Goal: Task Accomplishment & Management: Manage account settings

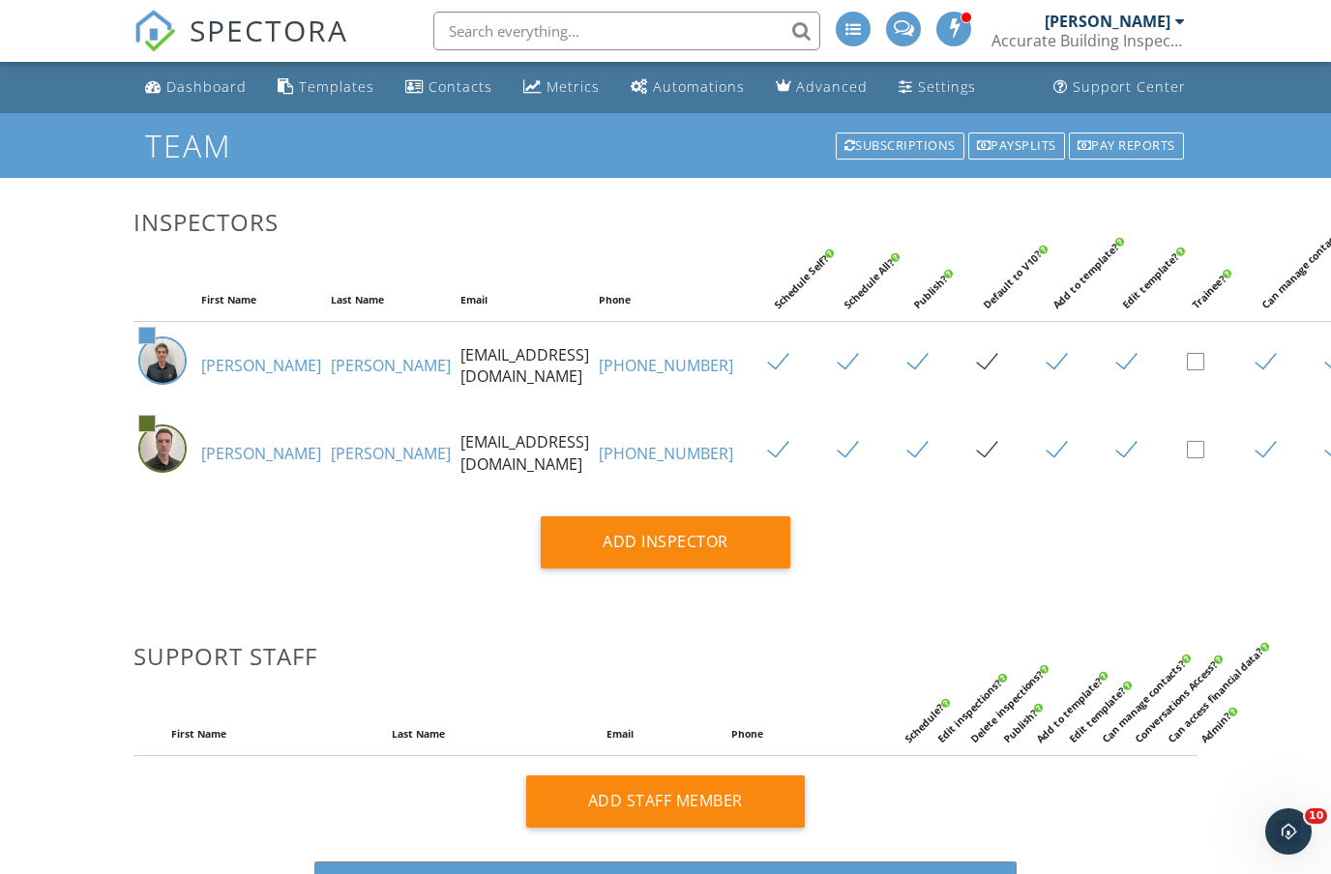
click at [933, 90] on div "Settings" at bounding box center [947, 86] width 58 height 18
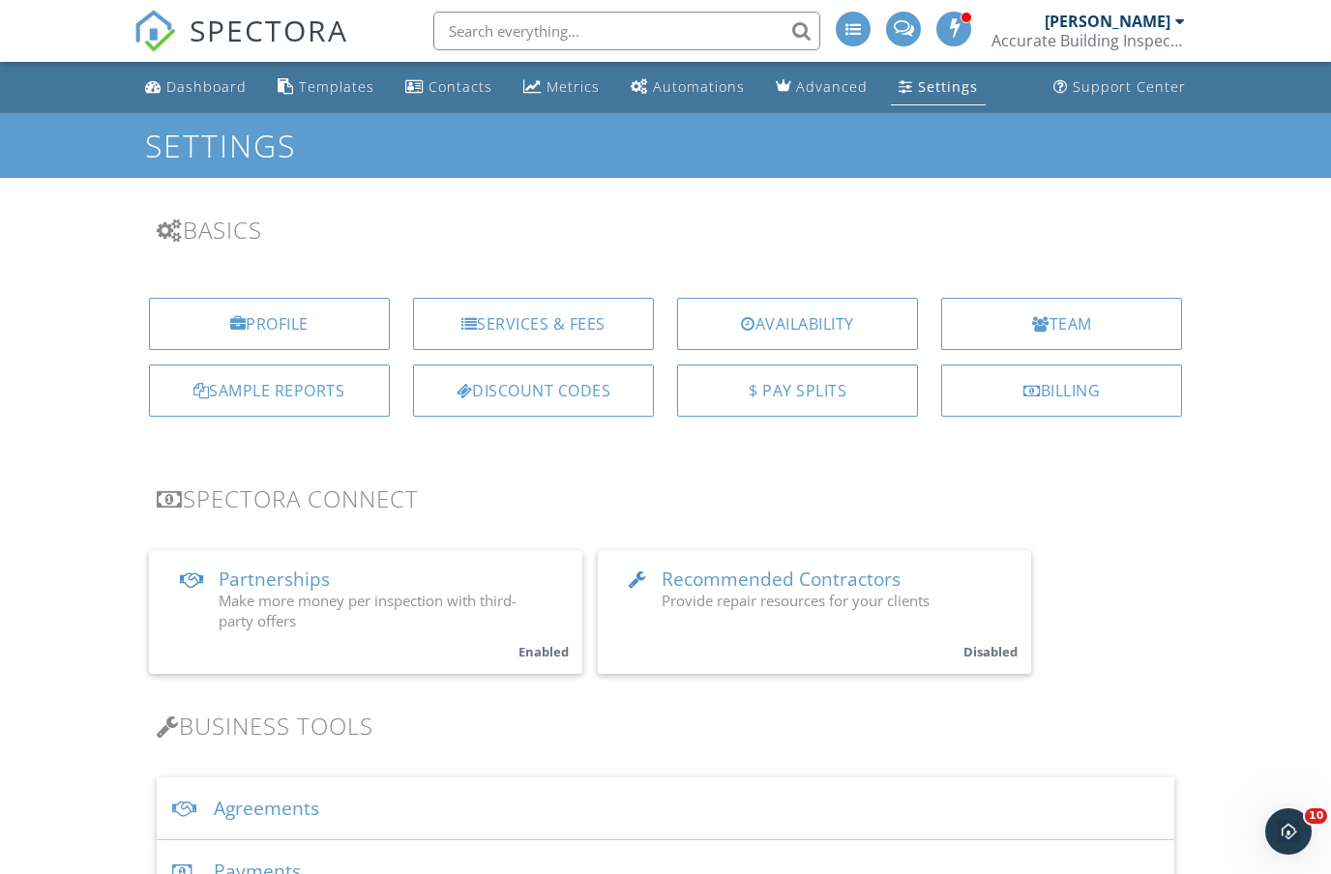
click at [1157, 31] on div "Accurate Building Inspections LLC" at bounding box center [1088, 40] width 193 height 19
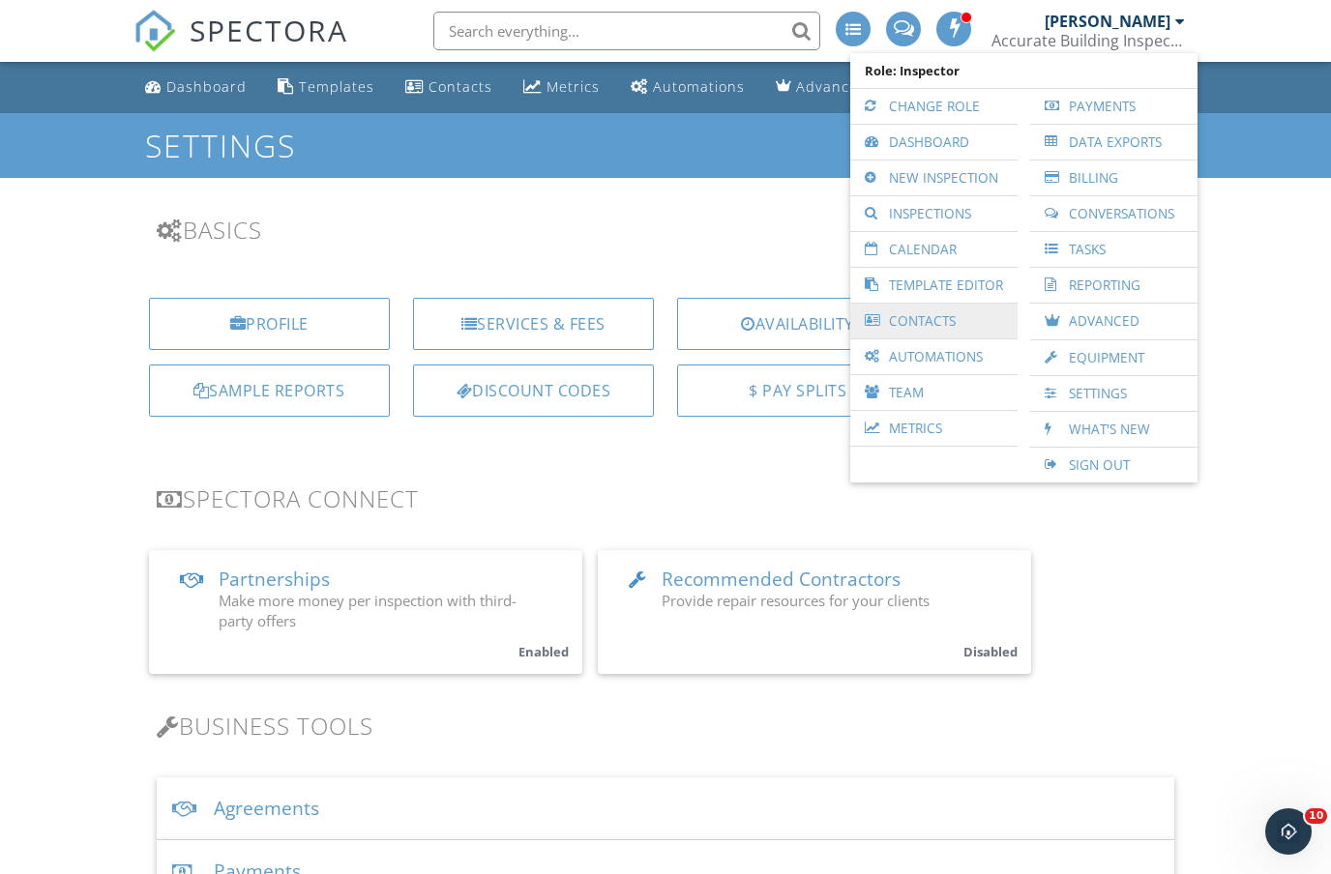
click at [944, 318] on link "Contacts" at bounding box center [934, 321] width 148 height 35
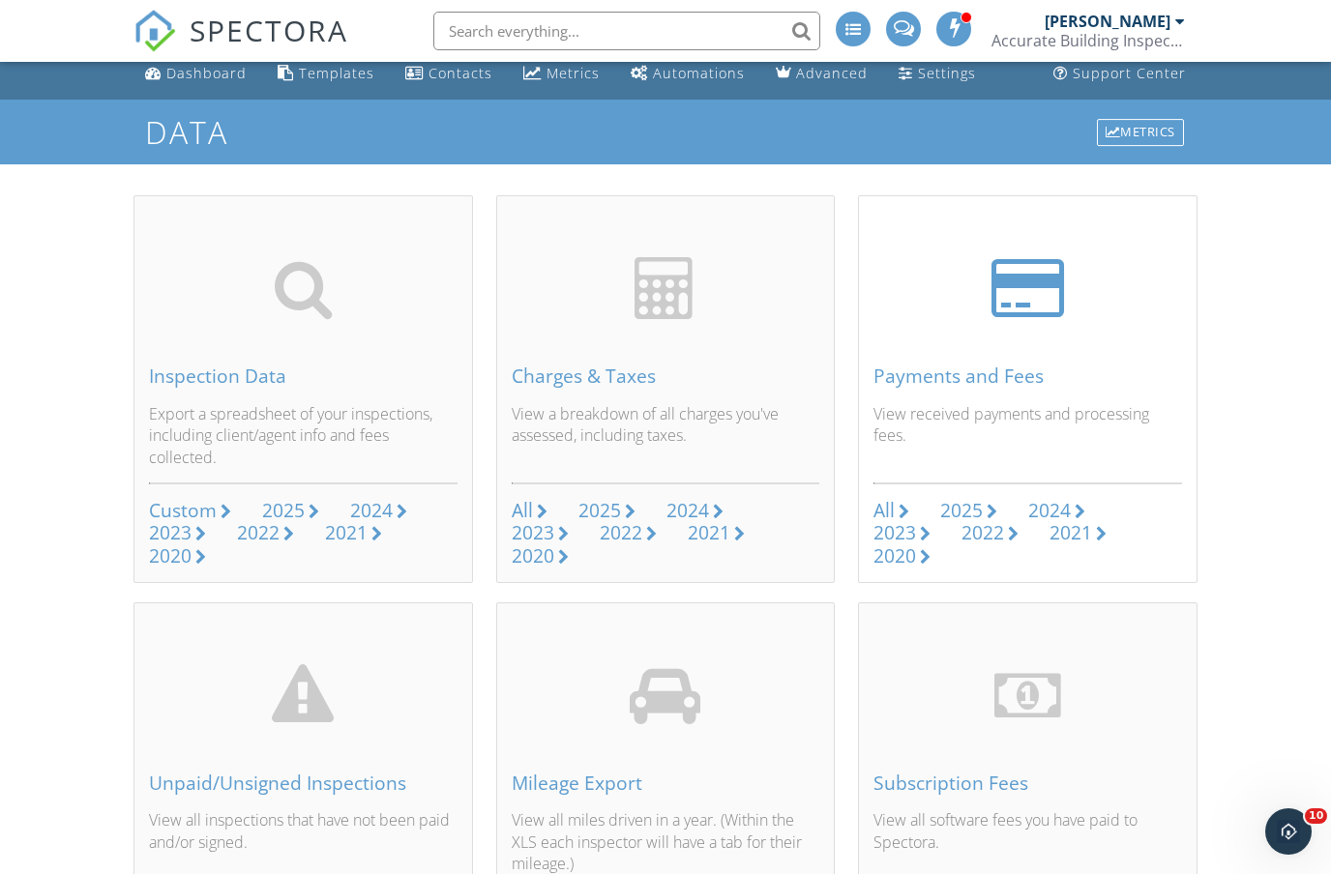
scroll to position [22, 0]
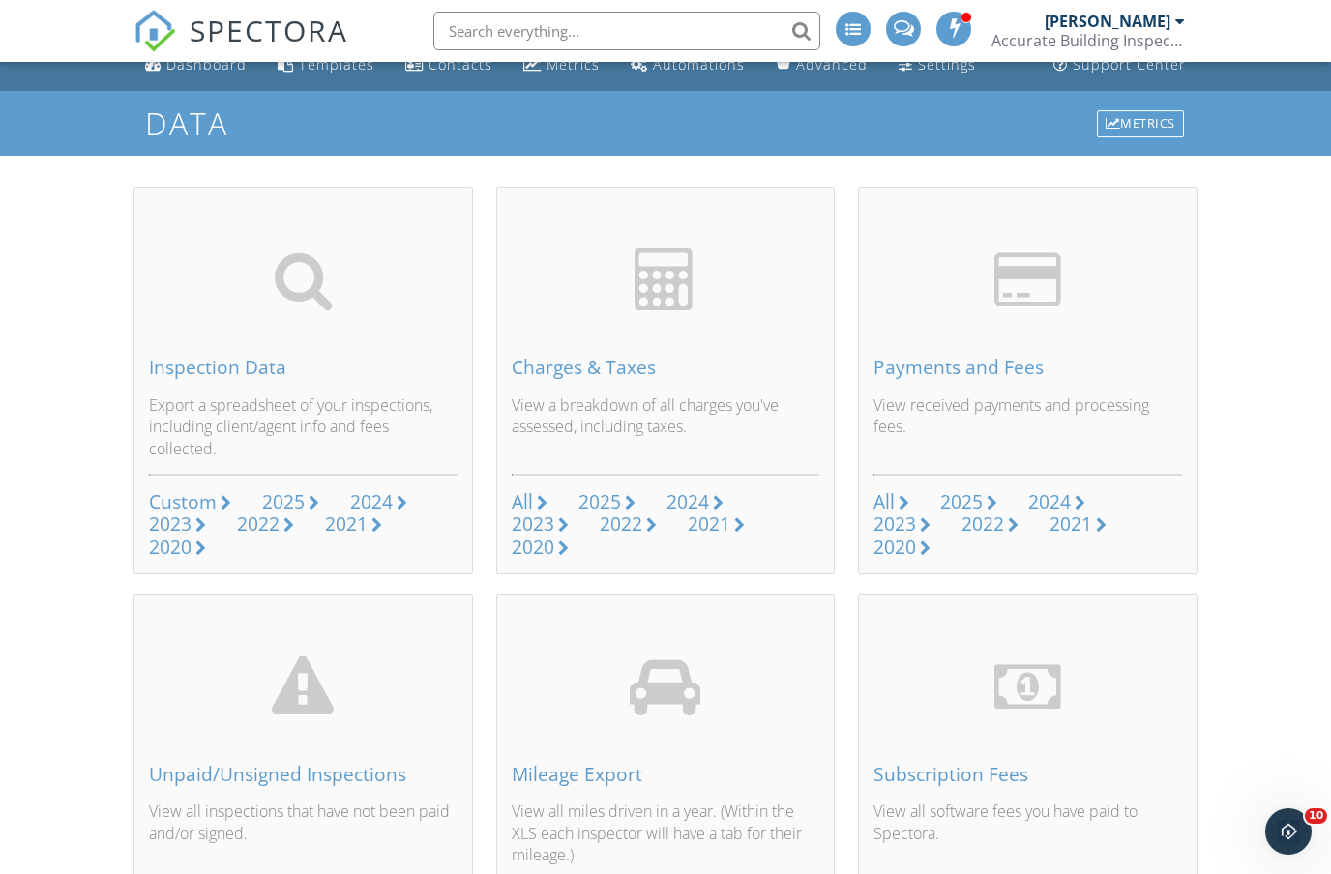
click at [1139, 122] on div "Metrics" at bounding box center [1140, 123] width 87 height 27
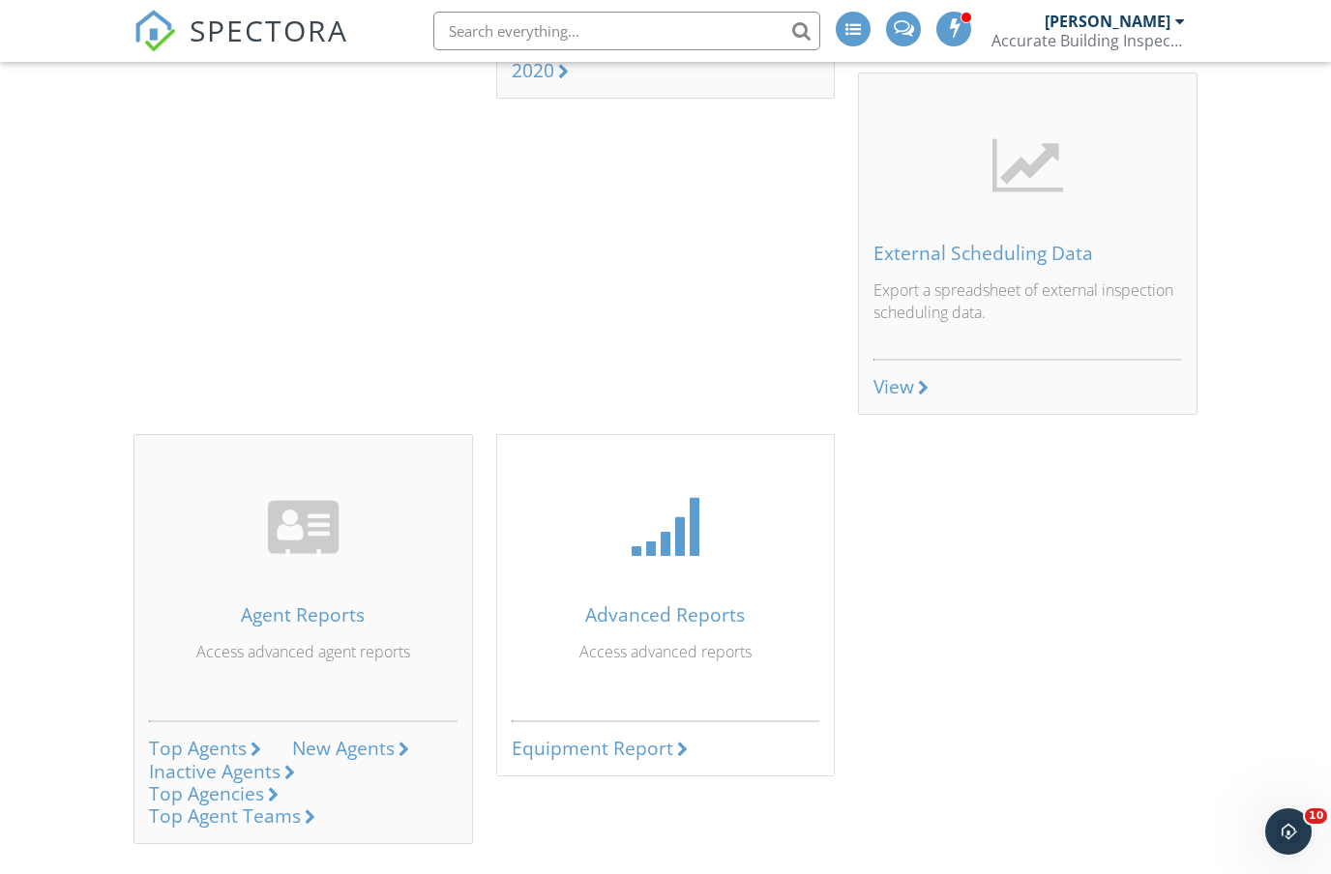
scroll to position [1288, 0]
click at [671, 606] on div "Advanced Reports" at bounding box center [666, 616] width 309 height 21
click at [626, 743] on div "Equipment Report" at bounding box center [593, 749] width 162 height 26
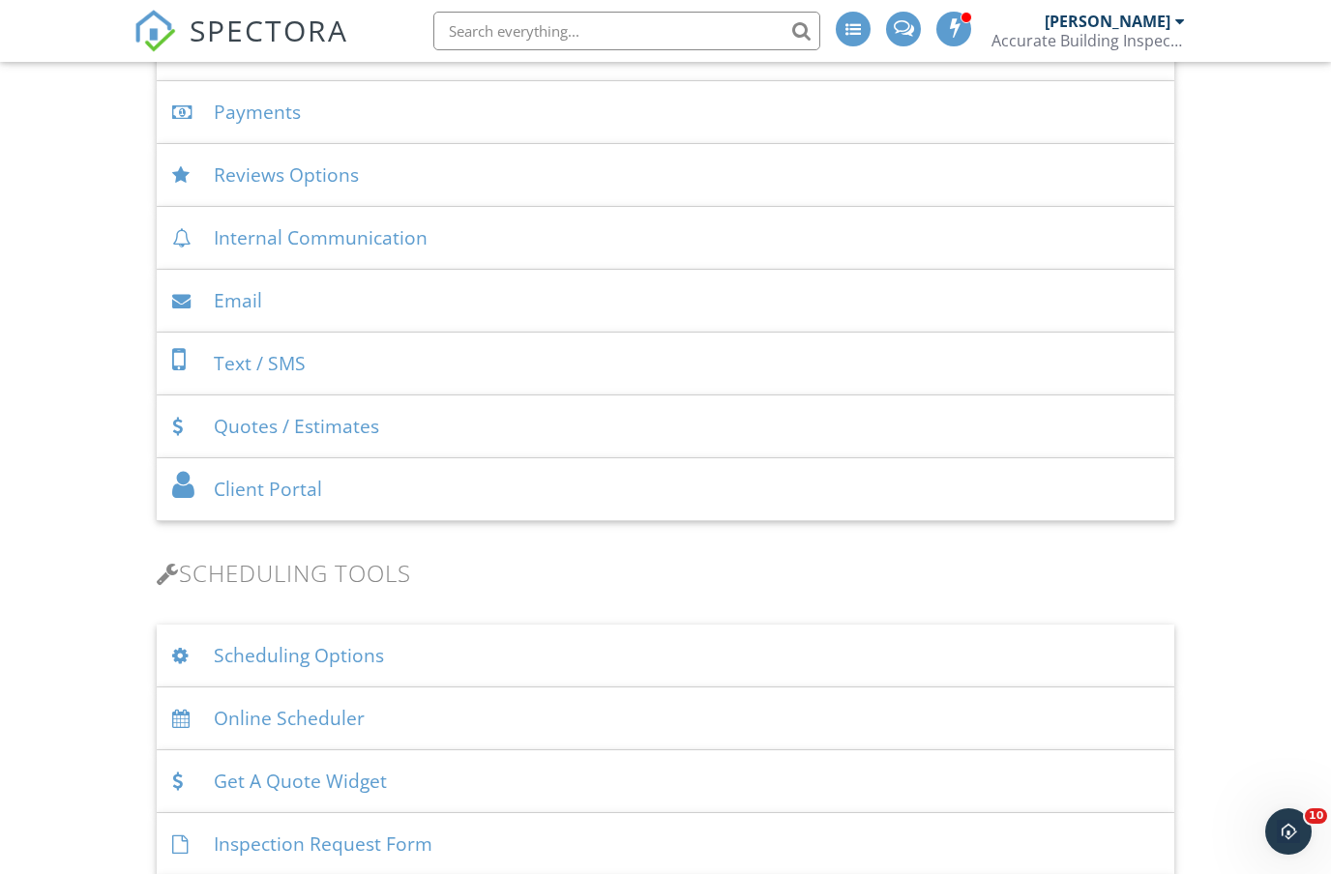
scroll to position [777, 0]
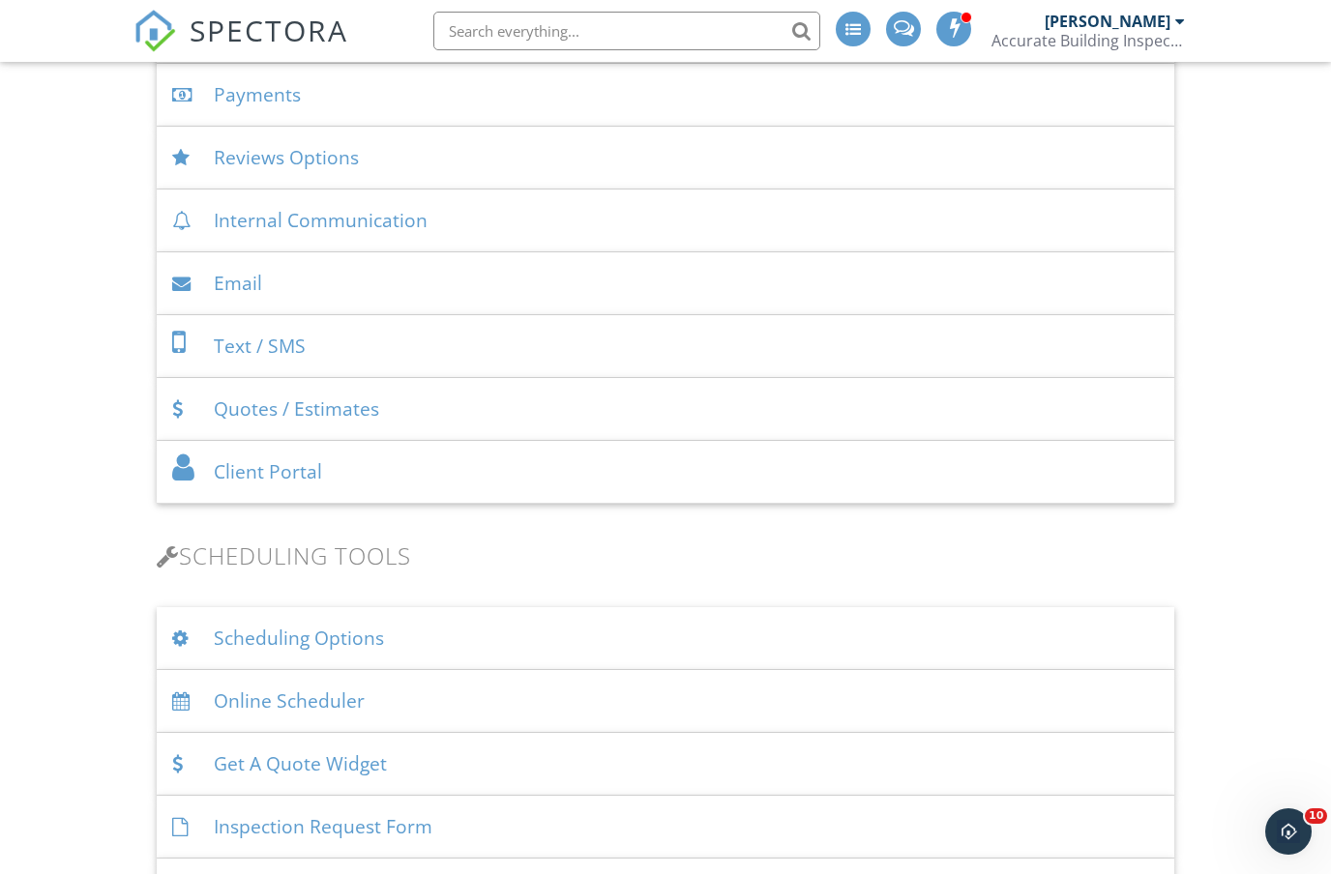
click at [421, 649] on div "Scheduling Options" at bounding box center [666, 638] width 1019 height 63
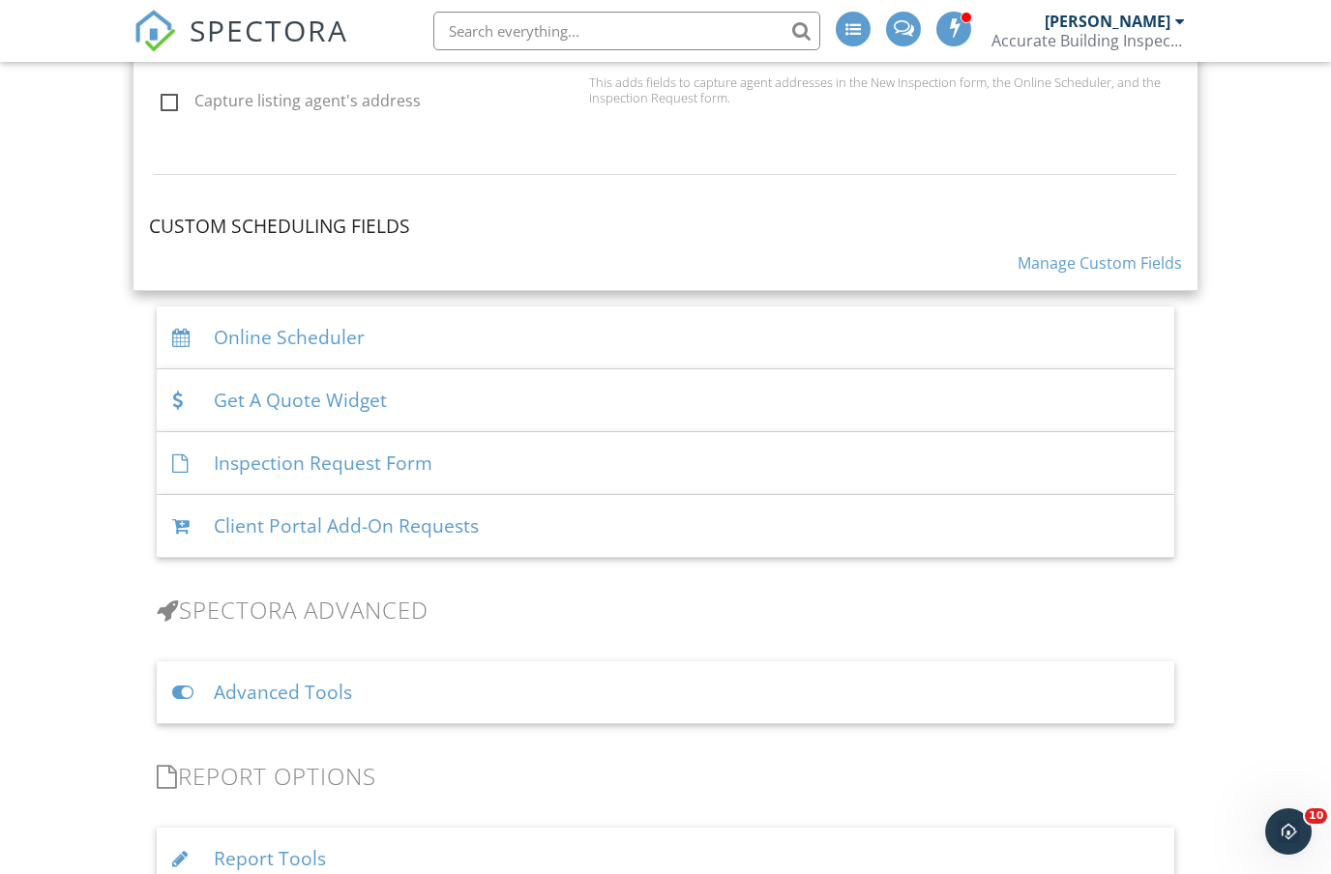
scroll to position [1991, 0]
click at [370, 453] on div "Inspection Request Form" at bounding box center [666, 460] width 1019 height 63
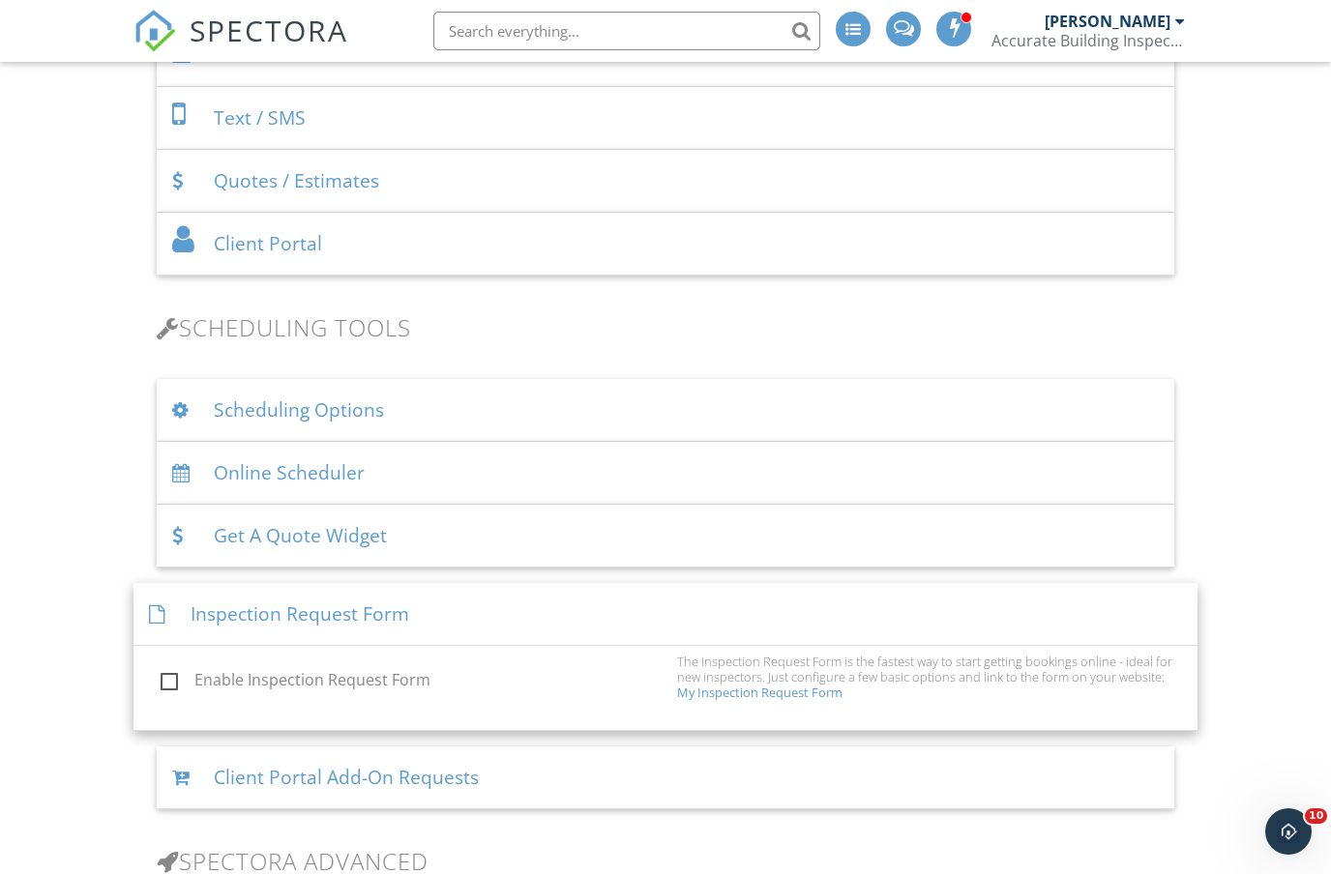
scroll to position [995, 0]
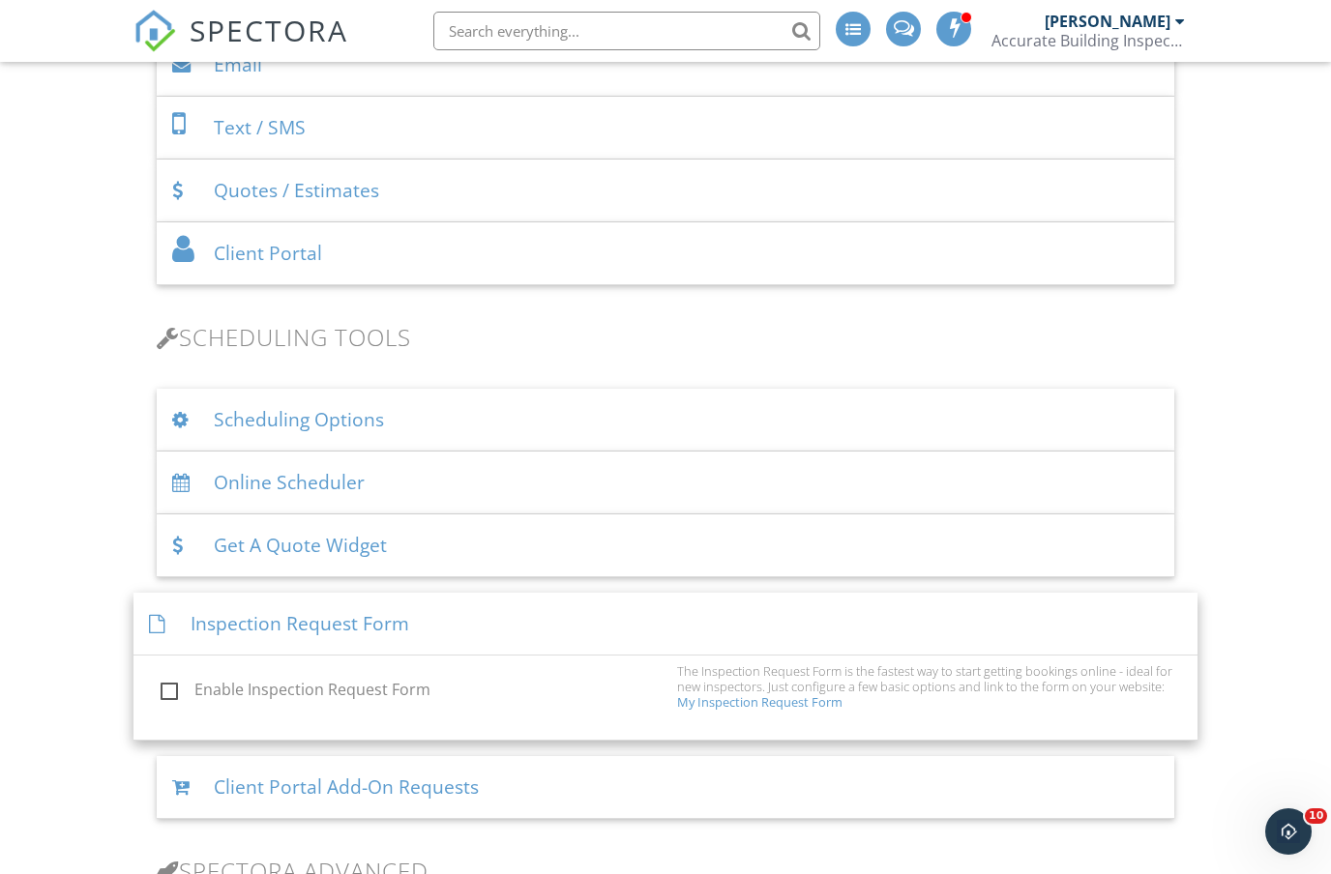
click at [370, 416] on div "Scheduling Options" at bounding box center [666, 420] width 1019 height 63
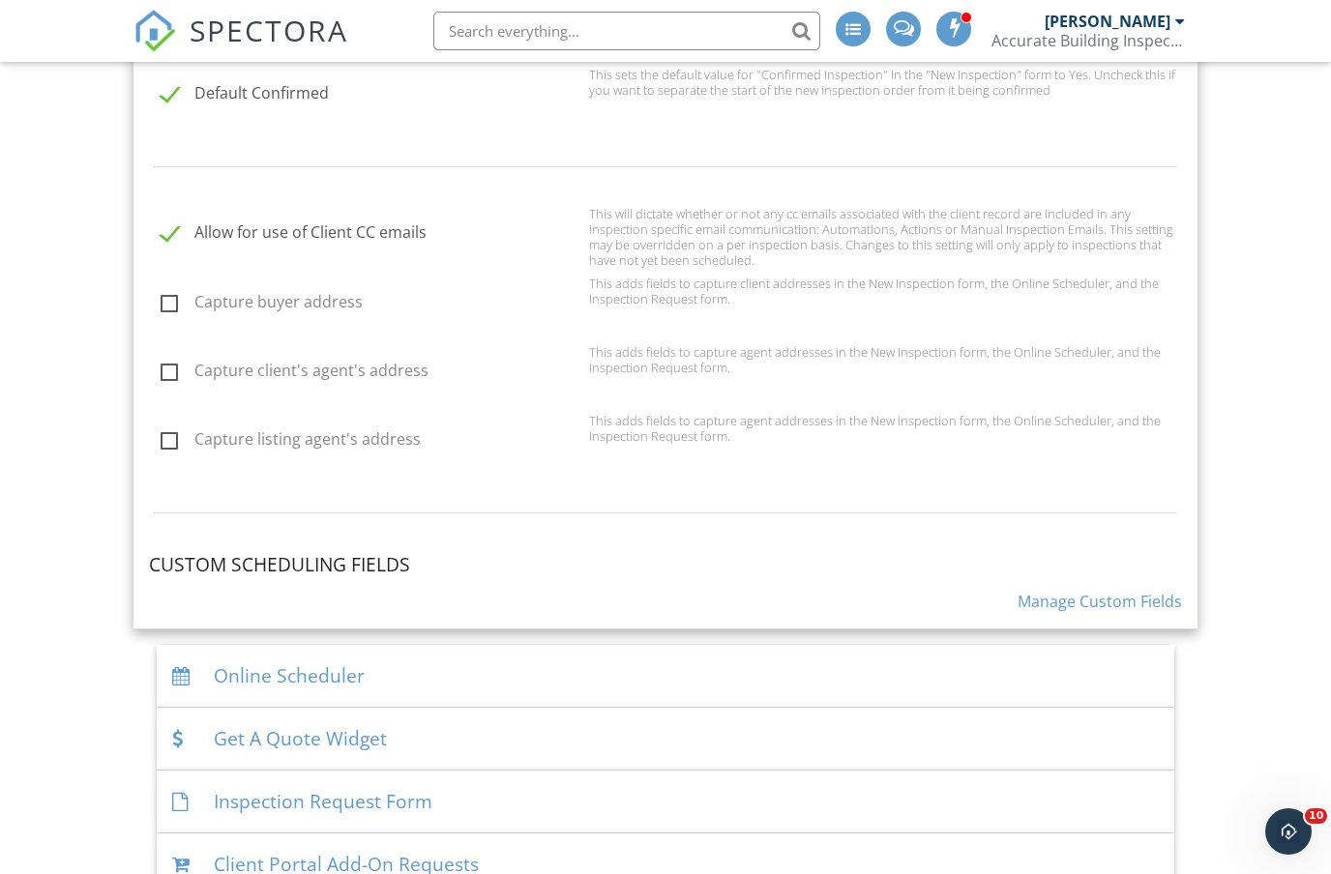
scroll to position [1683, 0]
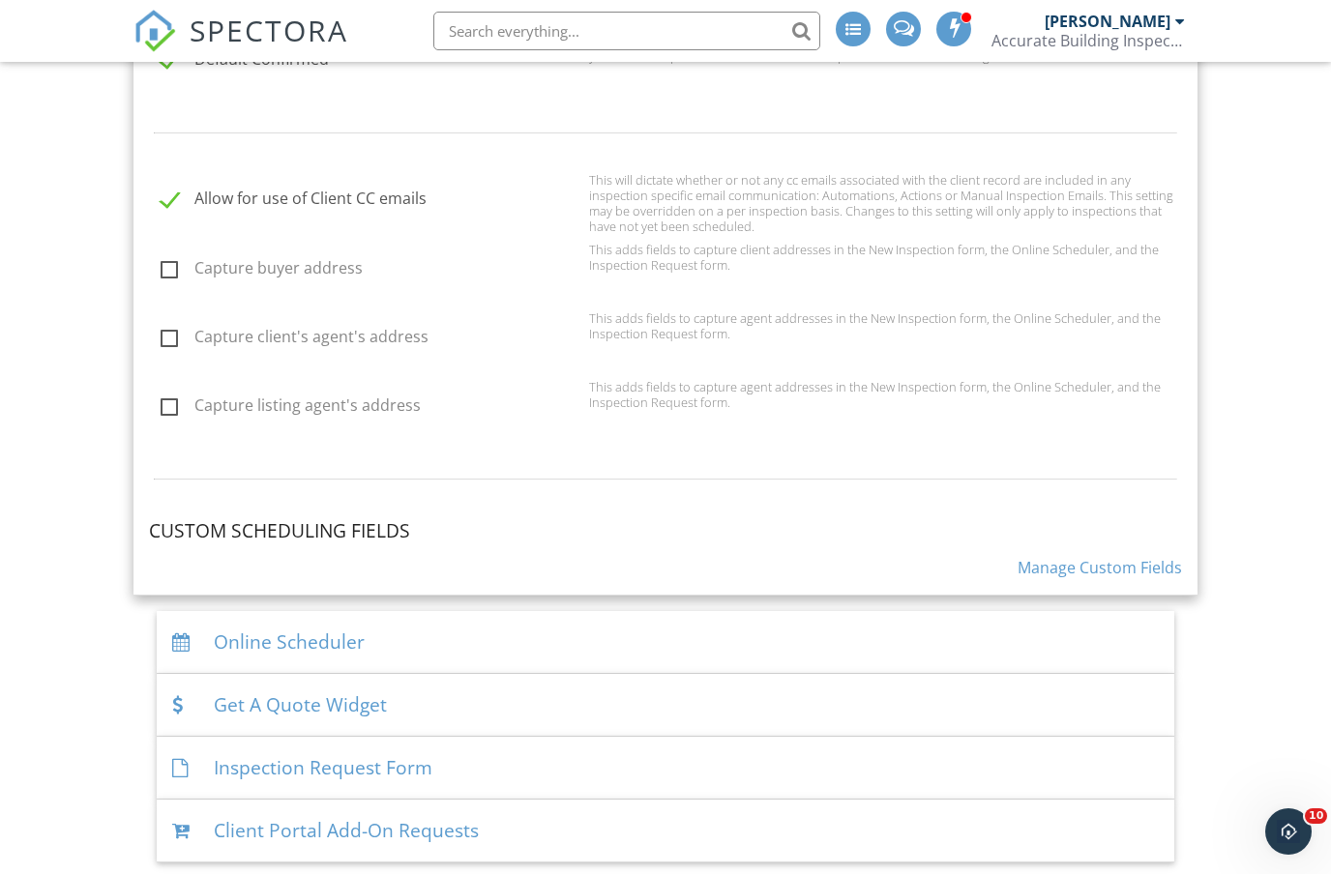
click at [1051, 558] on link "Manage Custom Fields" at bounding box center [1100, 567] width 164 height 21
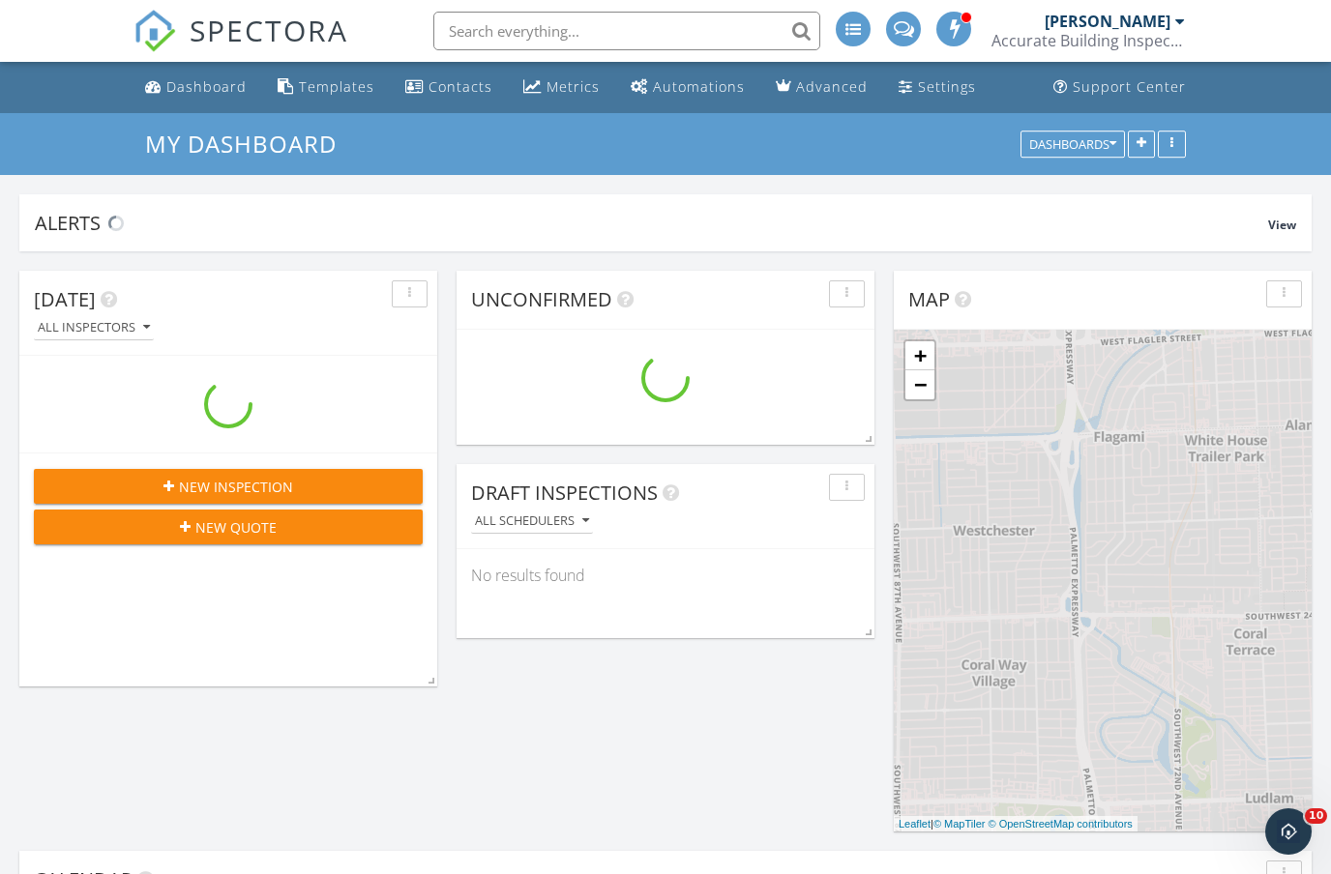
scroll to position [1761, 1332]
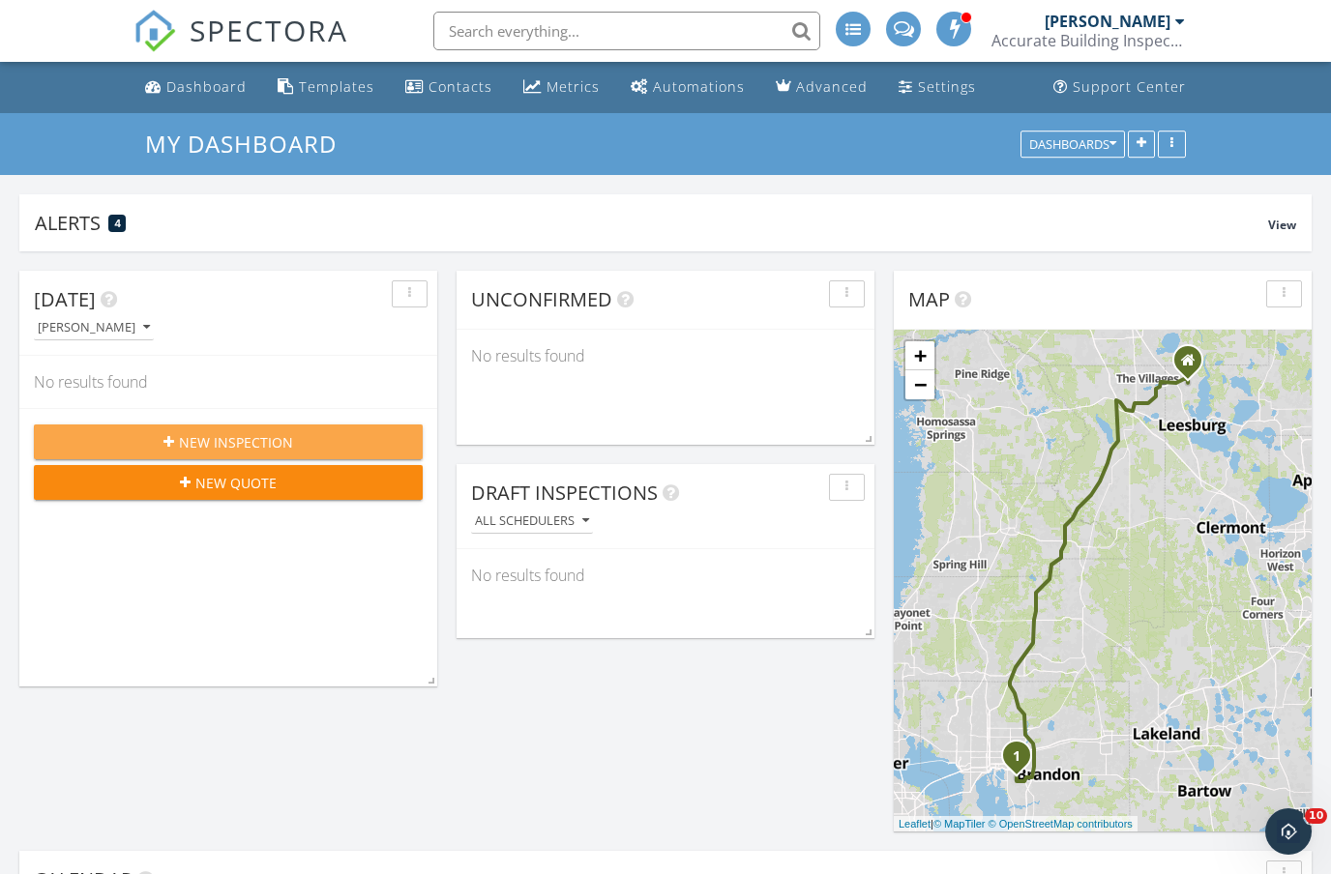
click at [235, 442] on span "New Inspection" at bounding box center [236, 442] width 114 height 20
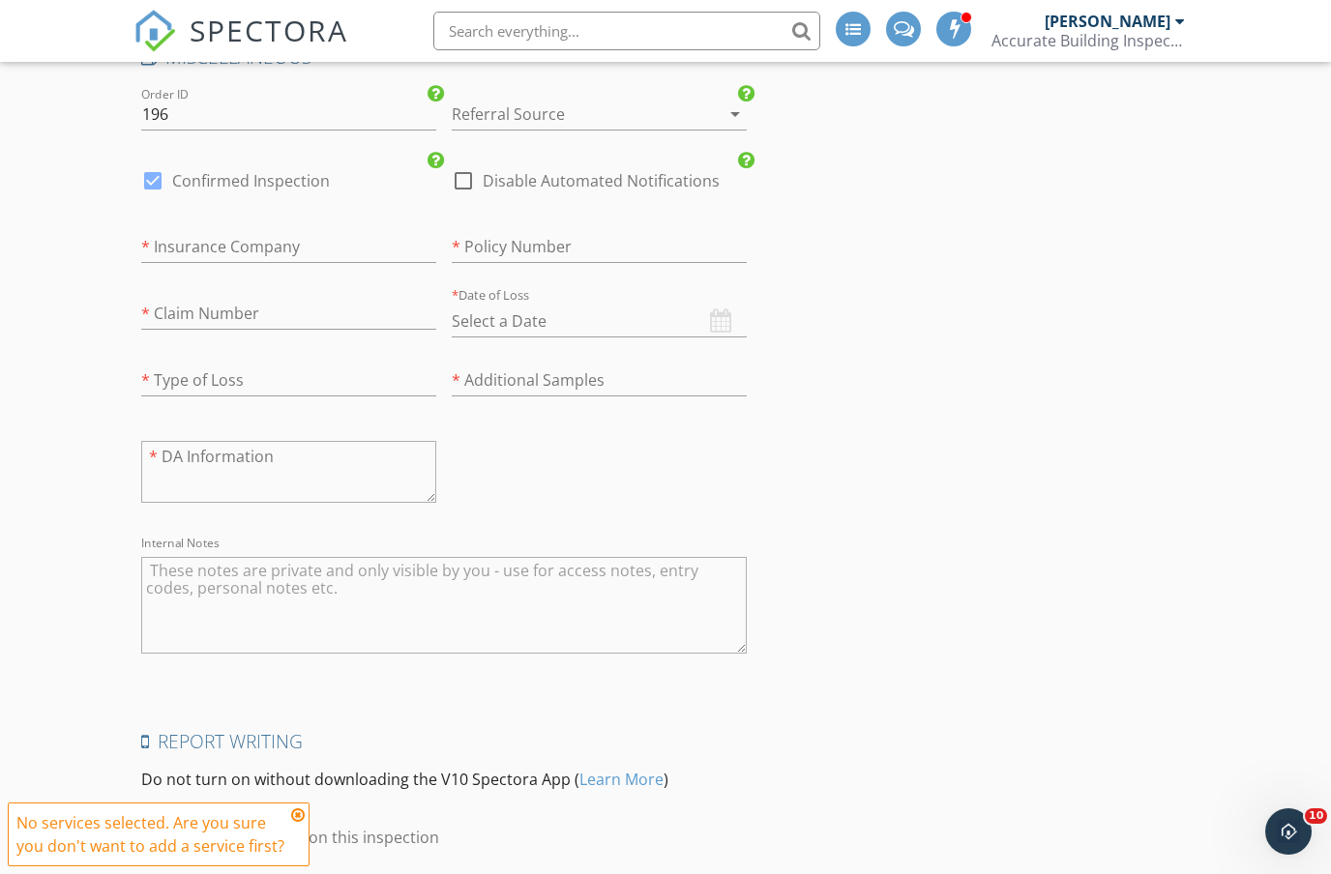
click at [283, 458] on textarea at bounding box center [288, 472] width 295 height 62
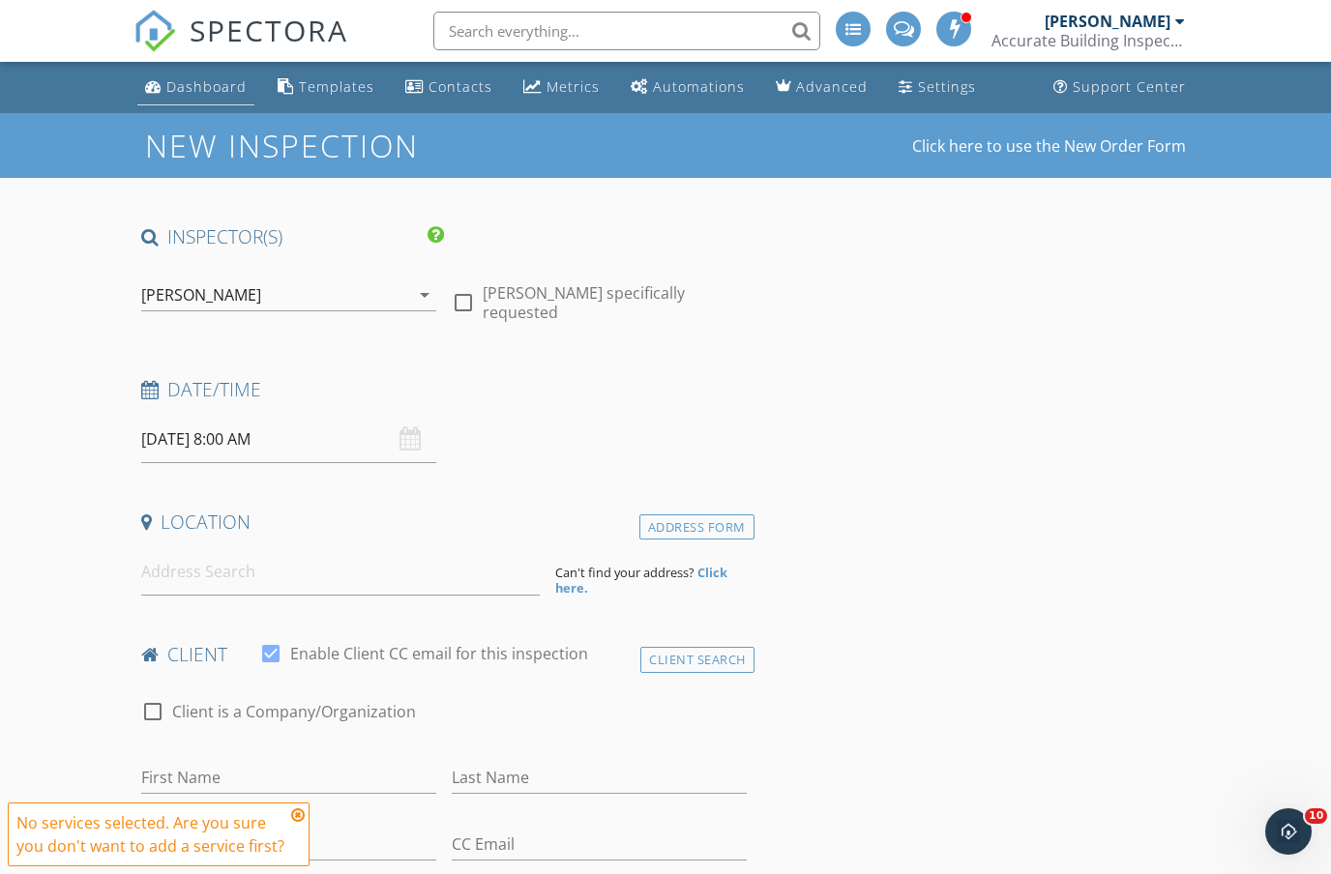
click at [188, 86] on div "Dashboard" at bounding box center [206, 86] width 80 height 18
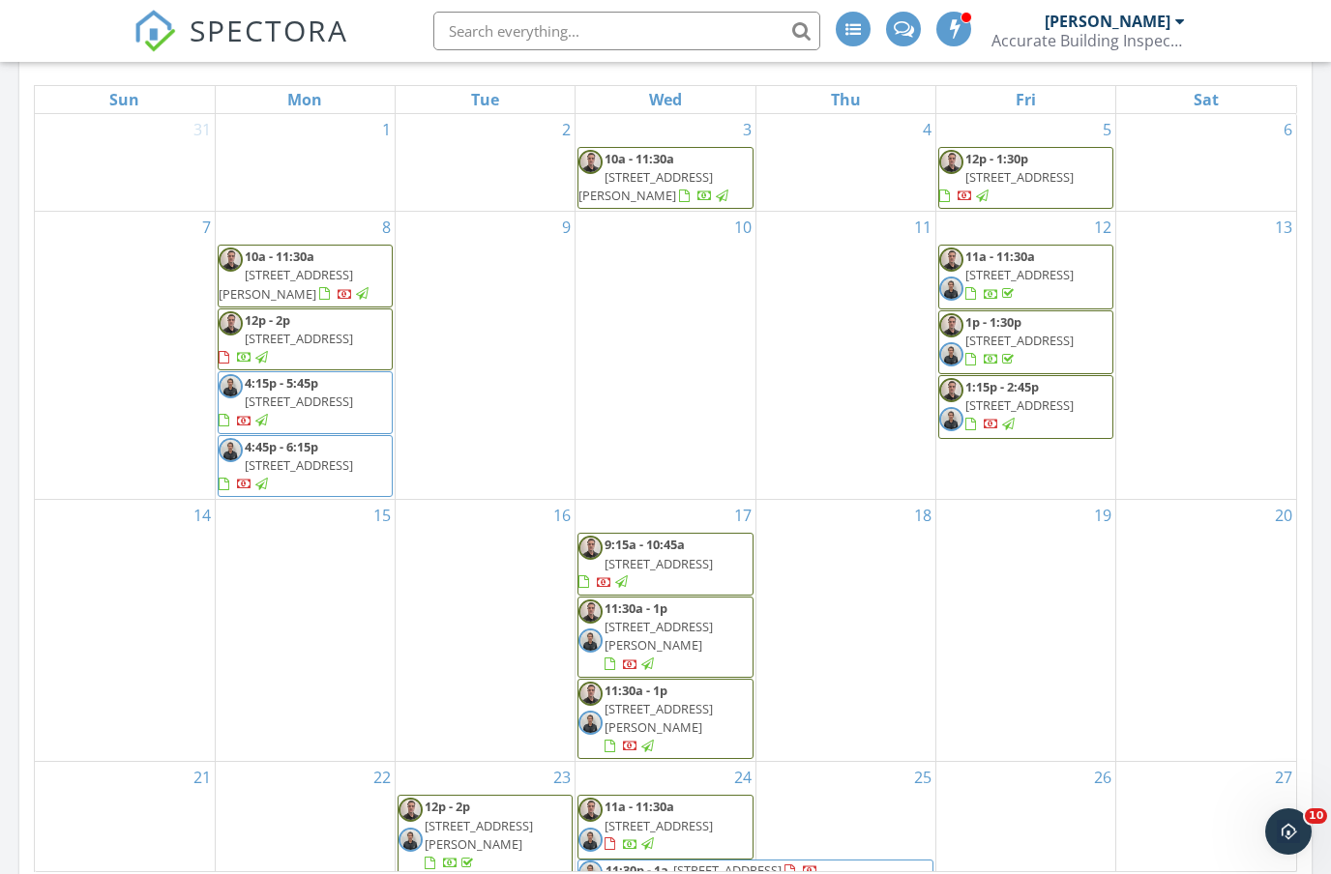
scroll to position [905, 0]
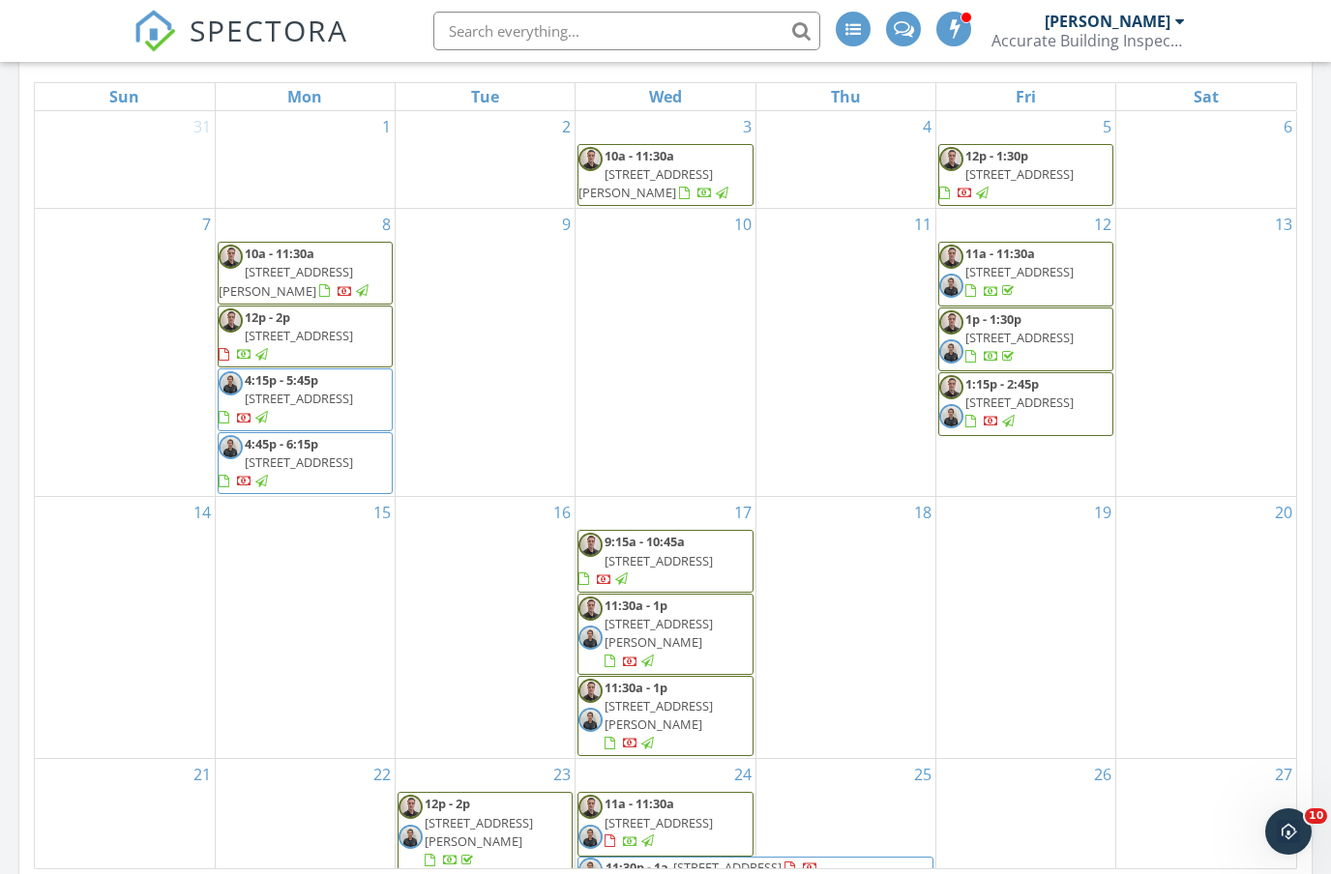
click at [698, 565] on span "[STREET_ADDRESS]" at bounding box center [659, 560] width 108 height 17
